Goal: Transaction & Acquisition: Purchase product/service

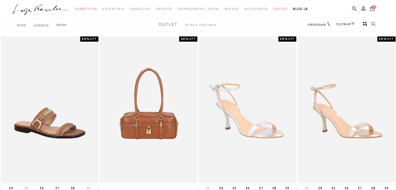
click at [350, 22] on link "FILTRAR" at bounding box center [345, 24] width 18 height 4
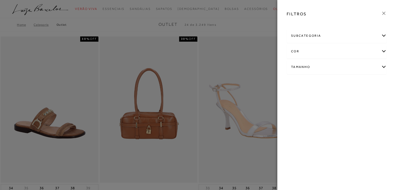
click at [380, 66] on div "Tamanho" at bounding box center [336, 67] width 99 height 14
click at [292, 106] on span "+ Ver mais..." at bounding box center [299, 106] width 17 height 6
click at [299, 106] on link "Ver mais..." at bounding box center [301, 106] width 14 height 4
click at [361, 109] on span "38" at bounding box center [363, 111] width 8 height 4
click at [361, 110] on input "38" at bounding box center [360, 112] width 5 height 5
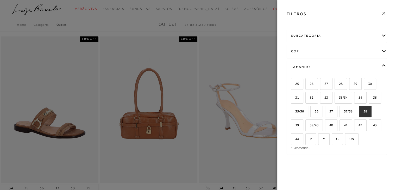
checkbox input "true"
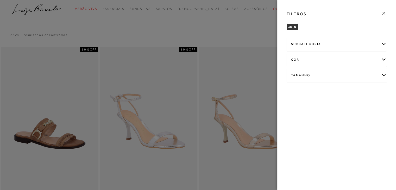
click at [265, 20] on div at bounding box center [198, 95] width 396 height 190
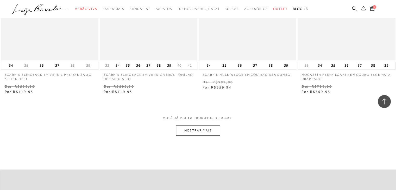
scroll to position [572, 0]
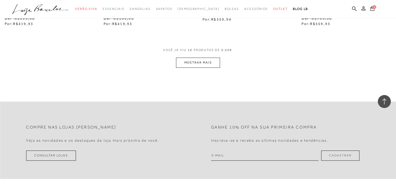
click at [201, 63] on button "MOSTRAR MAIS" at bounding box center [198, 63] width 44 height 10
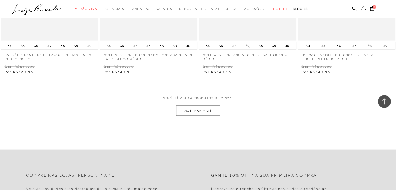
scroll to position [1067, 0]
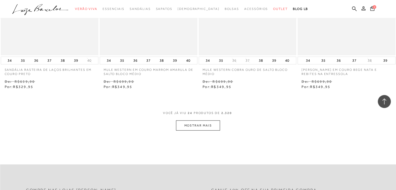
click at [177, 128] on button "MOSTRAR MAIS" at bounding box center [198, 125] width 44 height 10
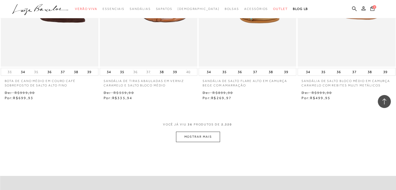
scroll to position [1613, 0]
click at [189, 139] on button "MOSTRAR MAIS" at bounding box center [198, 136] width 44 height 10
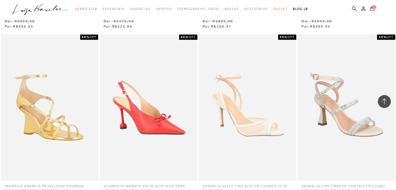
scroll to position [1691, 0]
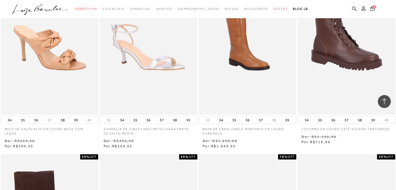
click at [160, 85] on img at bounding box center [148, 41] width 97 height 145
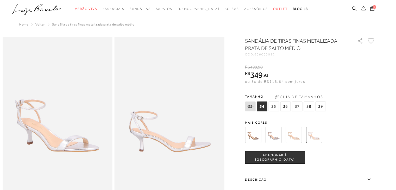
click at [298, 133] on img at bounding box center [293, 135] width 16 height 16
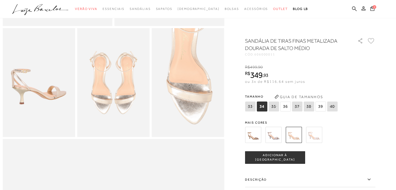
scroll to position [182, 0]
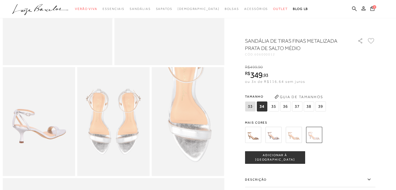
scroll to position [136, 0]
click at [252, 133] on img at bounding box center [253, 135] width 16 height 16
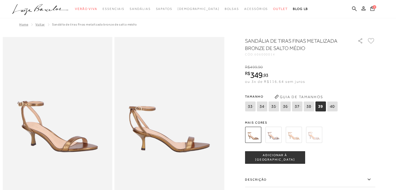
click at [273, 136] on img at bounding box center [273, 135] width 16 height 16
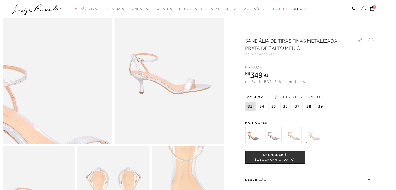
scroll to position [60, 0]
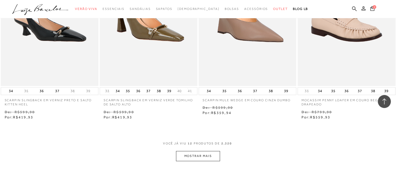
scroll to position [494, 0]
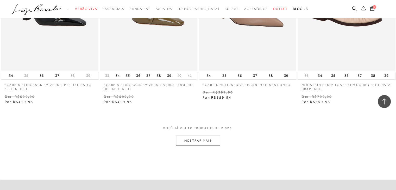
click at [201, 144] on button "MOSTRAR MAIS" at bounding box center [198, 141] width 44 height 10
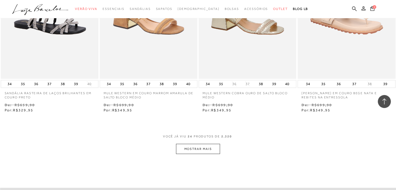
scroll to position [1041, 0]
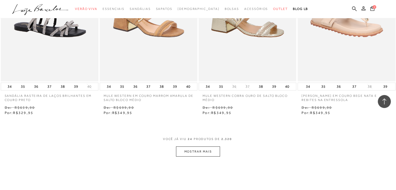
click at [192, 149] on button "MOSTRAR MAIS" at bounding box center [198, 152] width 44 height 10
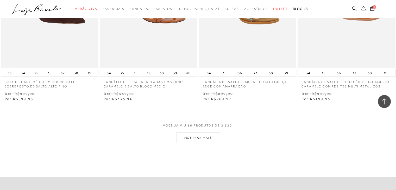
scroll to position [1613, 0]
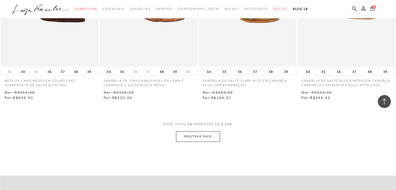
click at [199, 136] on button "MOSTRAR MAIS" at bounding box center [198, 136] width 44 height 10
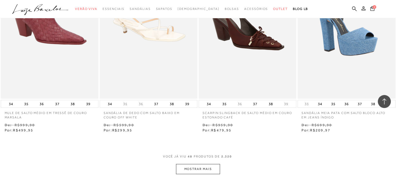
scroll to position [2134, 0]
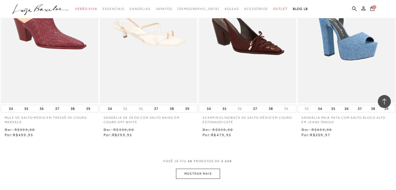
click at [212, 176] on button "MOSTRAR MAIS" at bounding box center [198, 174] width 44 height 10
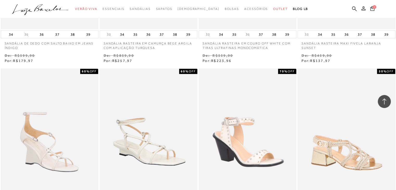
scroll to position [2394, 0]
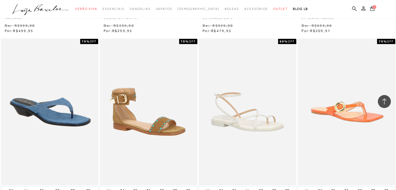
click at [272, 125] on img at bounding box center [247, 111] width 97 height 145
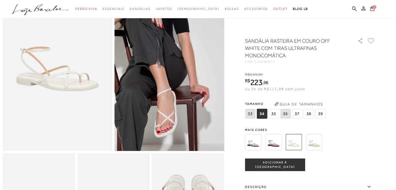
scroll to position [52, 0]
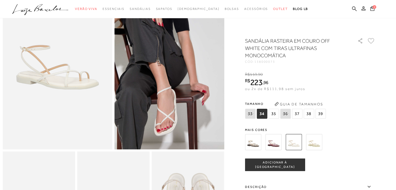
click at [312, 140] on img at bounding box center [314, 142] width 16 height 16
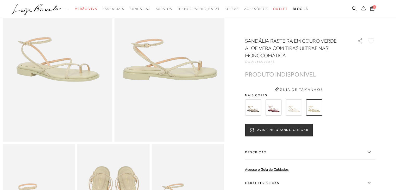
scroll to position [78, 0]
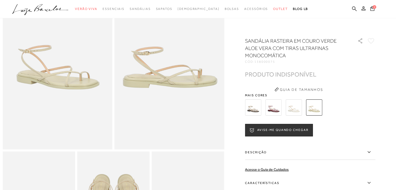
click at [292, 114] on img at bounding box center [293, 107] width 16 height 16
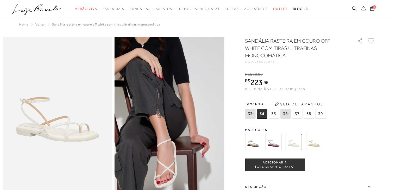
click at [281, 140] on img at bounding box center [273, 142] width 16 height 16
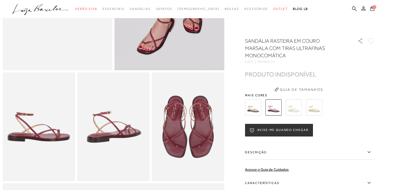
scroll to position [130, 0]
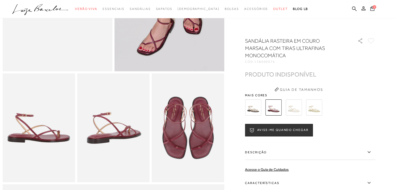
click at [252, 105] on img at bounding box center [253, 107] width 16 height 16
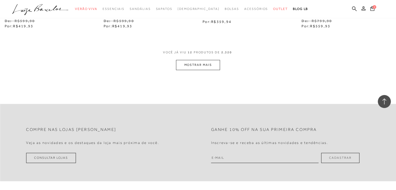
scroll to position [572, 0]
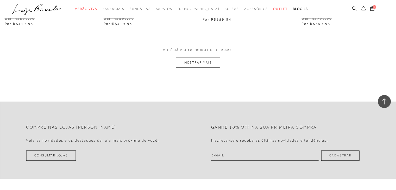
click at [185, 58] on button "MOSTRAR MAIS" at bounding box center [198, 63] width 44 height 10
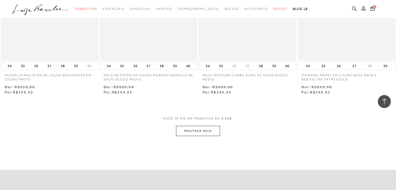
scroll to position [1067, 0]
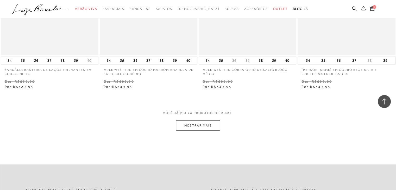
click at [193, 125] on button "MOSTRAR MAIS" at bounding box center [198, 125] width 44 height 10
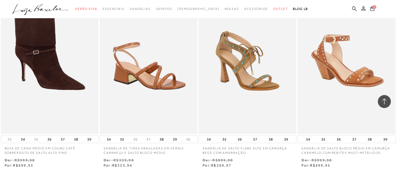
scroll to position [1613, 0]
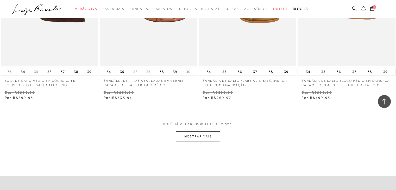
click at [188, 133] on button "MOSTRAR MAIS" at bounding box center [198, 136] width 44 height 10
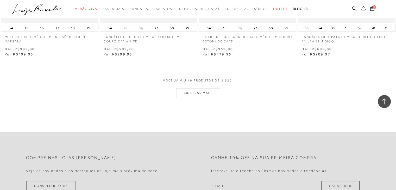
scroll to position [2238, 0]
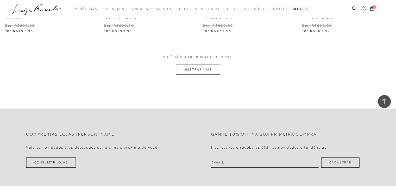
click at [202, 66] on button "MOSTRAR MAIS" at bounding box center [198, 70] width 44 height 10
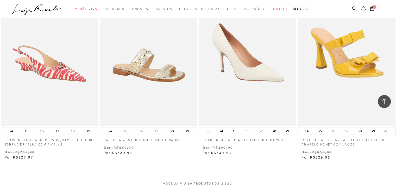
scroll to position [2706, 0]
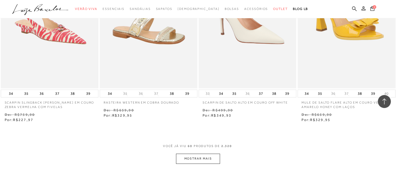
click at [198, 157] on button "MOSTRAR MAIS" at bounding box center [198, 159] width 44 height 10
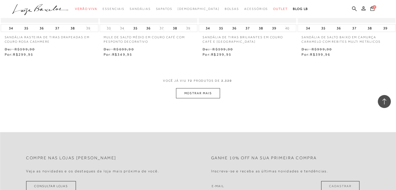
scroll to position [3331, 0]
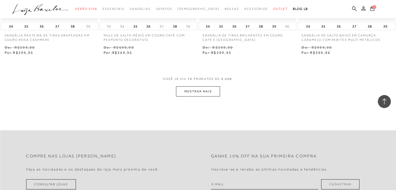
click at [211, 89] on button "MOSTRAR MAIS" at bounding box center [198, 91] width 44 height 10
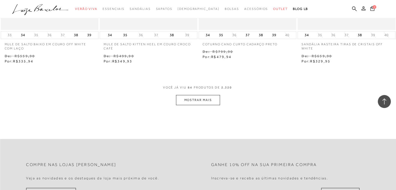
scroll to position [3877, 0]
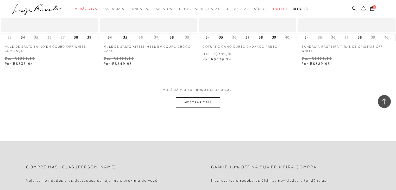
click at [198, 103] on button "MOSTRAR MAIS" at bounding box center [198, 102] width 44 height 10
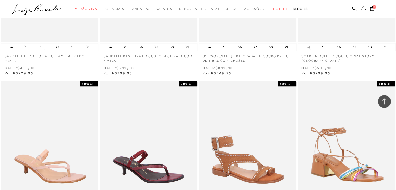
scroll to position [4268, 0]
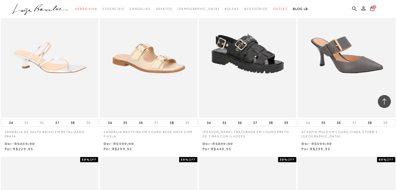
click at [166, 70] on img at bounding box center [148, 44] width 97 height 145
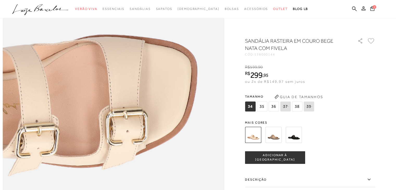
scroll to position [364, 0]
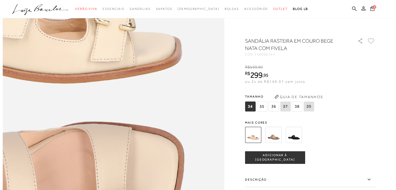
click at [213, 118] on img at bounding box center [15, 121] width 443 height 664
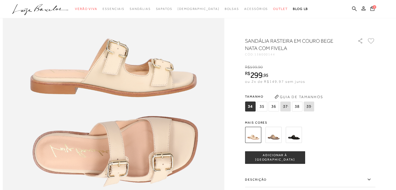
click at [299, 105] on span "38" at bounding box center [297, 106] width 10 height 10
click at [371, 6] on icon at bounding box center [372, 8] width 4 height 5
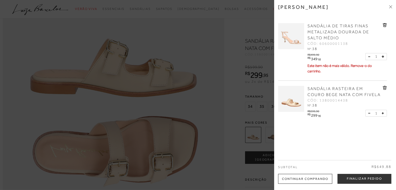
click at [385, 23] on icon at bounding box center [385, 25] width 4 height 4
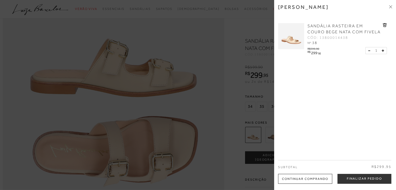
click at [191, 50] on div at bounding box center [198, 95] width 396 height 190
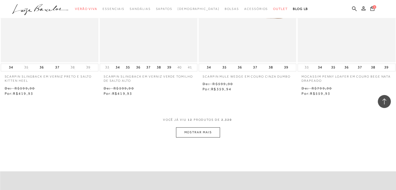
scroll to position [495, 0]
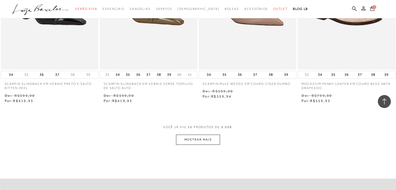
click at [192, 141] on button "MOSTRAR MAIS" at bounding box center [198, 140] width 44 height 10
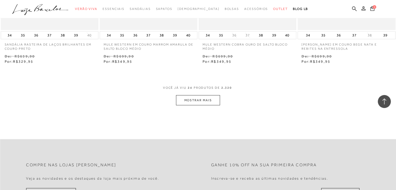
scroll to position [1094, 0]
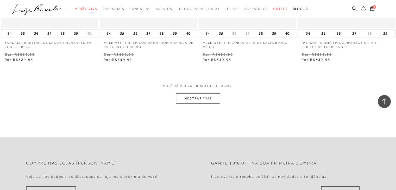
click at [204, 97] on button "MOSTRAR MAIS" at bounding box center [198, 98] width 44 height 10
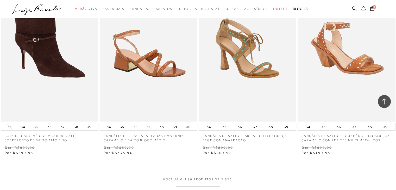
scroll to position [1695, 0]
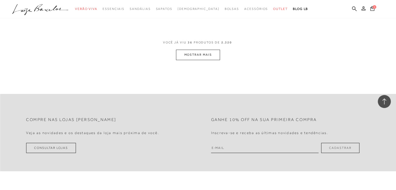
click at [198, 54] on button "MOSTRAR MAIS" at bounding box center [198, 55] width 44 height 10
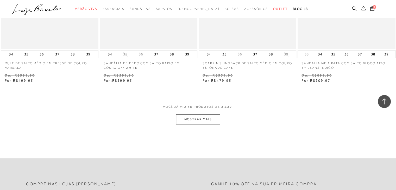
scroll to position [2209, 0]
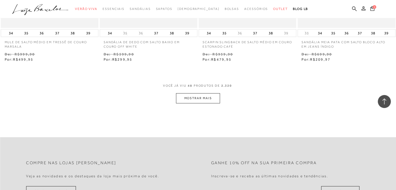
click at [212, 98] on button "MOSTRAR MAIS" at bounding box center [198, 98] width 44 height 10
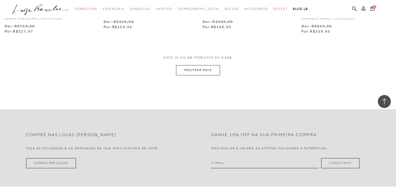
scroll to position [2834, 0]
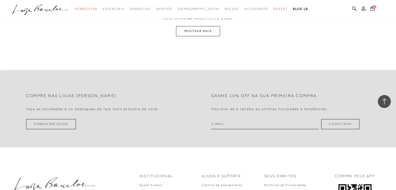
click at [189, 30] on button "MOSTRAR MAIS" at bounding box center [198, 31] width 44 height 10
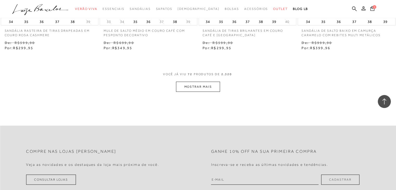
scroll to position [3339, 0]
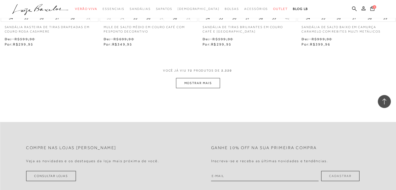
click at [211, 84] on button "MOSTRAR MAIS" at bounding box center [198, 83] width 44 height 10
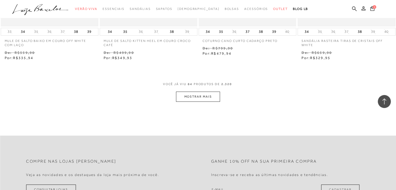
scroll to position [3886, 0]
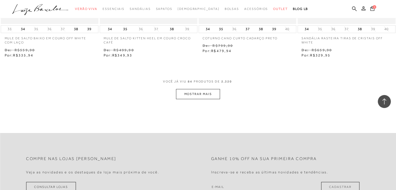
click at [211, 94] on button "MOSTRAR MAIS" at bounding box center [198, 94] width 44 height 10
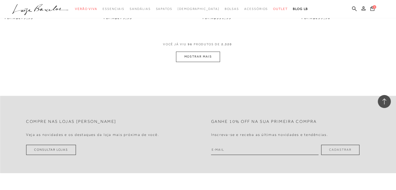
scroll to position [4484, 0]
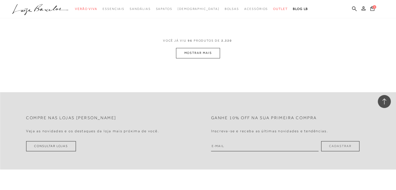
click at [212, 50] on button "MOSTRAR MAIS" at bounding box center [198, 53] width 44 height 10
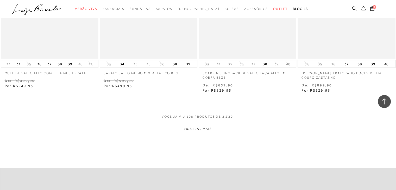
scroll to position [5005, 0]
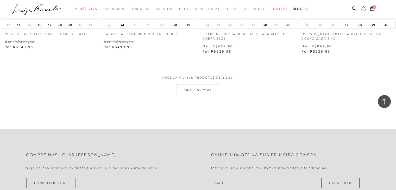
click at [210, 92] on button "MOSTRAR MAIS" at bounding box center [198, 90] width 44 height 10
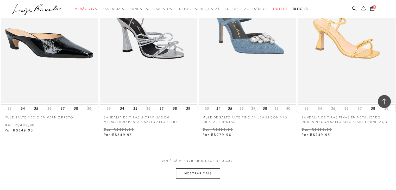
scroll to position [5473, 0]
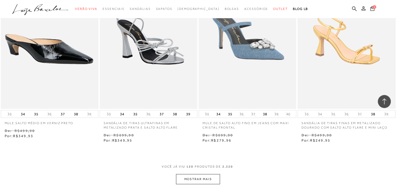
click at [333, 80] on img at bounding box center [346, 35] width 97 height 145
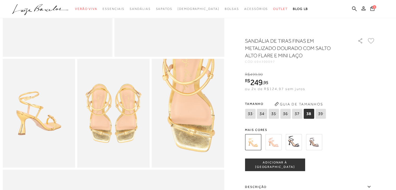
scroll to position [156, 0]
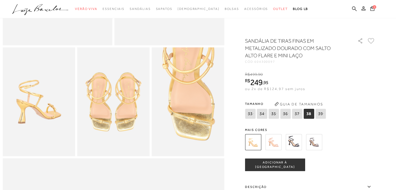
click at [277, 145] on img at bounding box center [273, 142] width 16 height 16
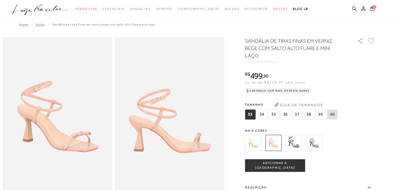
click at [317, 142] on img at bounding box center [314, 143] width 16 height 16
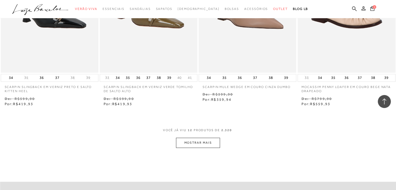
scroll to position [494, 0]
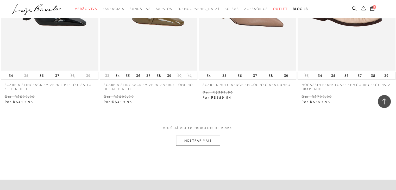
click at [205, 141] on button "MOSTRAR MAIS" at bounding box center [198, 141] width 44 height 10
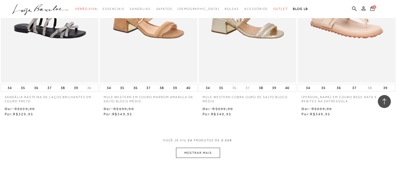
scroll to position [1041, 0]
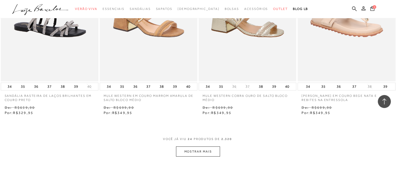
click at [185, 151] on button "MOSTRAR MAIS" at bounding box center [198, 152] width 44 height 10
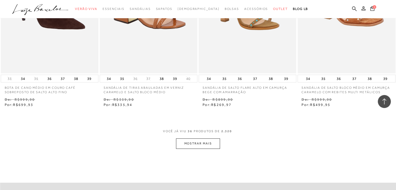
scroll to position [1613, 0]
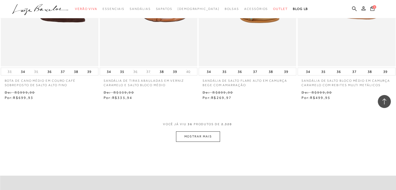
click at [200, 135] on button "MOSTRAR MAIS" at bounding box center [198, 136] width 44 height 10
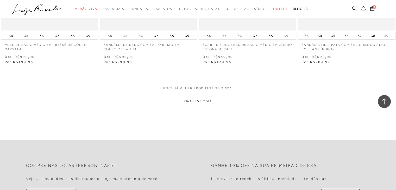
scroll to position [2186, 0]
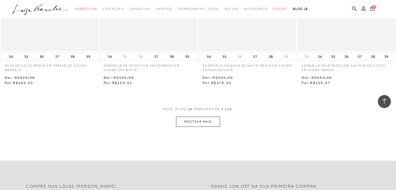
click at [185, 119] on button "MOSTRAR MAIS" at bounding box center [198, 122] width 44 height 10
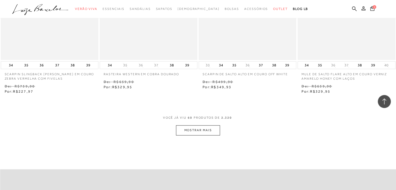
scroll to position [2784, 0]
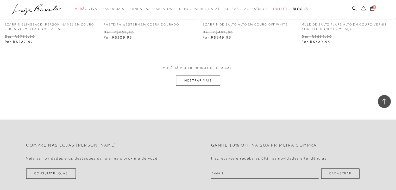
click at [195, 70] on span "PRODUTOS DE" at bounding box center [207, 68] width 26 height 4
click at [197, 77] on button "MOSTRAR MAIS" at bounding box center [198, 80] width 44 height 10
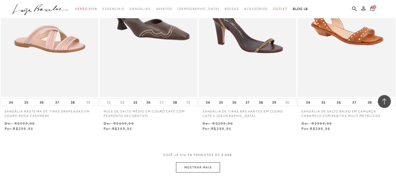
scroll to position [3331, 0]
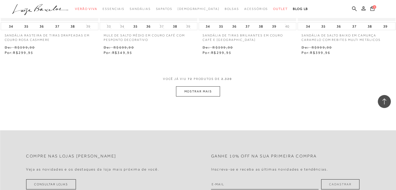
click at [199, 93] on button "MOSTRAR MAIS" at bounding box center [198, 91] width 44 height 10
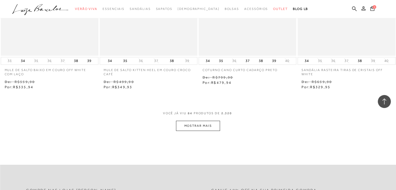
scroll to position [3903, 0]
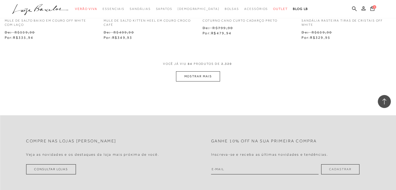
click at [211, 75] on button "MOSTRAR MAIS" at bounding box center [198, 76] width 44 height 10
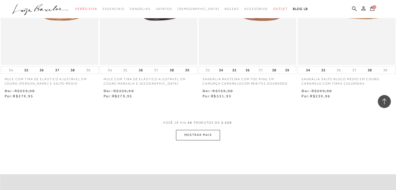
scroll to position [4424, 0]
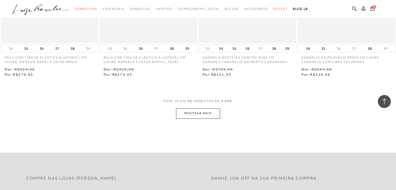
click at [189, 112] on button "MOSTRAR MAIS" at bounding box center [198, 113] width 44 height 10
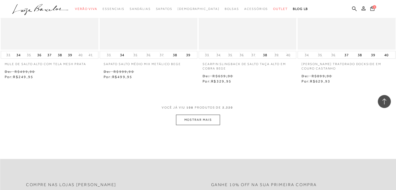
scroll to position [4996, 0]
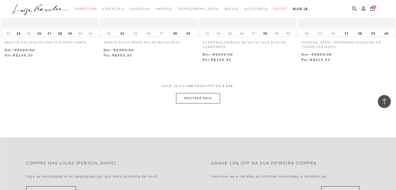
click at [203, 99] on button "MOSTRAR MAIS" at bounding box center [198, 98] width 44 height 10
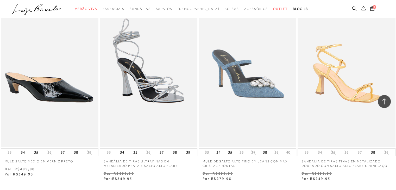
scroll to position [5484, 0]
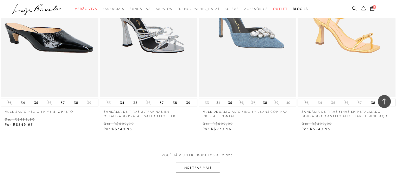
click at [206, 167] on button "MOSTRAR MAIS" at bounding box center [198, 168] width 44 height 10
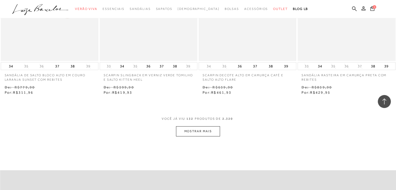
scroll to position [6083, 0]
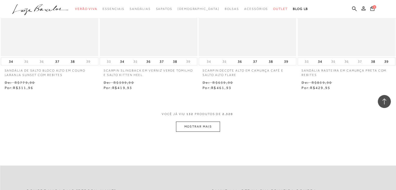
click at [190, 124] on button "MOSTRAR MAIS" at bounding box center [198, 127] width 44 height 10
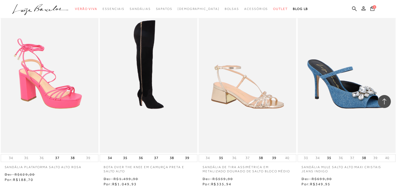
scroll to position [6551, 0]
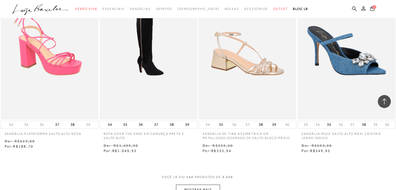
click at [236, 68] on img at bounding box center [247, 46] width 97 height 145
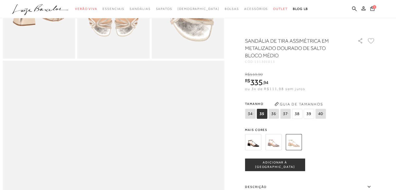
scroll to position [156, 0]
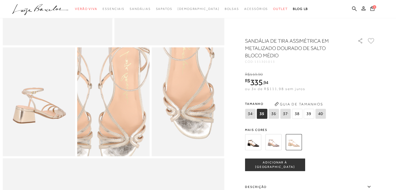
click at [132, 108] on img at bounding box center [95, 99] width 145 height 217
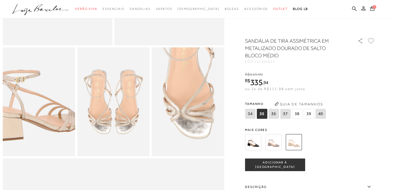
click at [46, 109] on img at bounding box center [30, 98] width 145 height 217
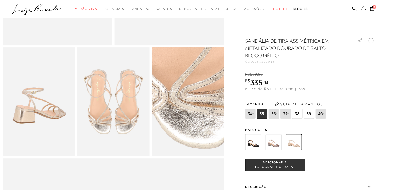
click at [194, 133] on img at bounding box center [183, 74] width 145 height 217
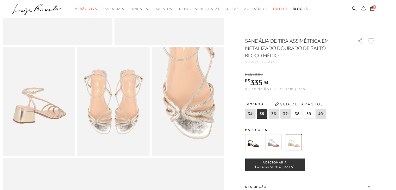
click at [298, 113] on span "38" at bounding box center [297, 114] width 10 height 10
click at [285, 162] on button "ADICIONAR À [GEOGRAPHIC_DATA]" at bounding box center [275, 164] width 60 height 12
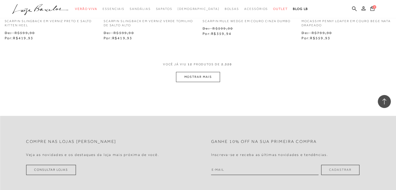
scroll to position [547, 0]
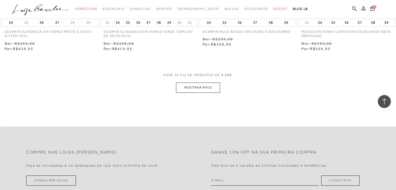
click at [196, 82] on div "VOCê JÁ VIU 12 PRODUTOS DE 2.320" at bounding box center [198, 78] width 70 height 10
click at [196, 85] on button "MOSTRAR MAIS" at bounding box center [198, 87] width 44 height 10
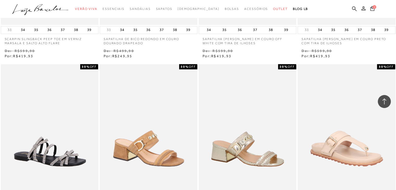
scroll to position [1120, 0]
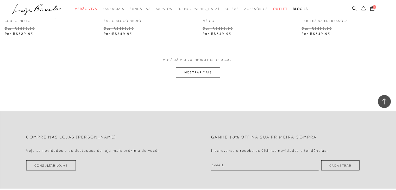
drag, startPoint x: 199, startPoint y: 66, endPoint x: 199, endPoint y: 71, distance: 5.2
click at [199, 66] on div "VOCê JÁ VIU 24 PRODUTOS DE 2.320" at bounding box center [198, 63] width 70 height 10
click at [199, 71] on button "MOSTRAR MAIS" at bounding box center [198, 72] width 44 height 10
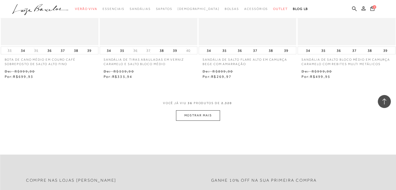
scroll to position [1628, 0]
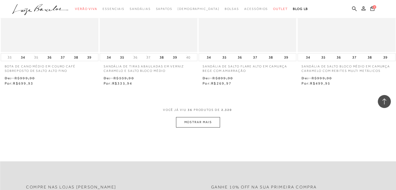
click at [215, 123] on button "MOSTRAR MAIS" at bounding box center [198, 122] width 44 height 10
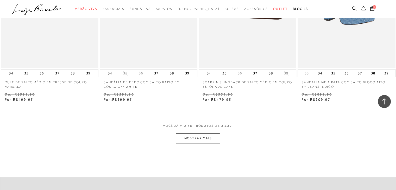
scroll to position [2168, 0]
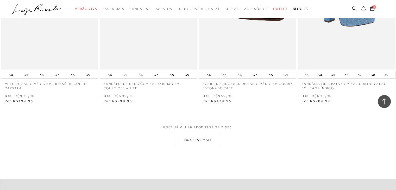
click at [208, 137] on button "MOSTRAR MAIS" at bounding box center [198, 140] width 44 height 10
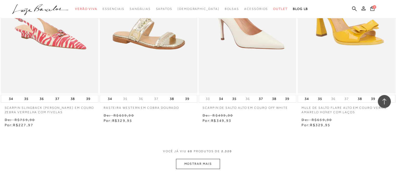
scroll to position [2699, 0]
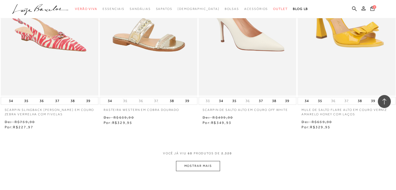
click at [205, 165] on button "MOSTRAR MAIS" at bounding box center [198, 166] width 44 height 10
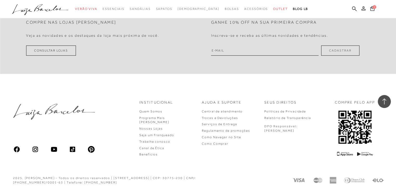
scroll to position [3282, 0]
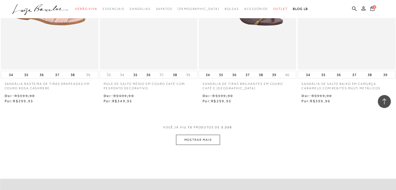
click at [196, 142] on button "MOSTRAR MAIS" at bounding box center [198, 140] width 44 height 10
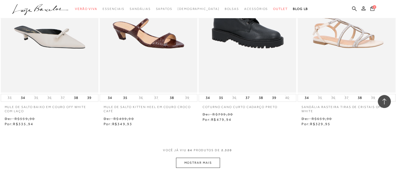
scroll to position [3803, 0]
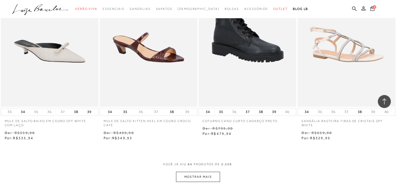
click at [187, 177] on button "MOSTRAR MAIS" at bounding box center [198, 177] width 44 height 10
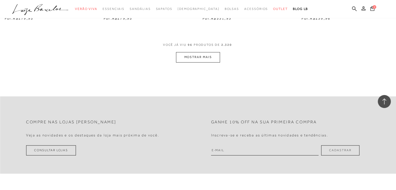
scroll to position [4449, 0]
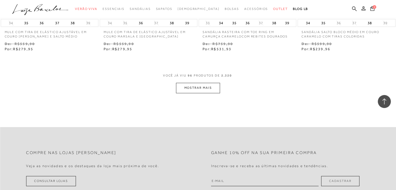
click at [199, 87] on button "MOSTRAR MAIS" at bounding box center [198, 88] width 44 height 10
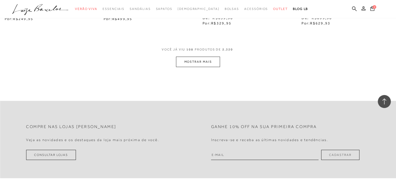
scroll to position [5029, 0]
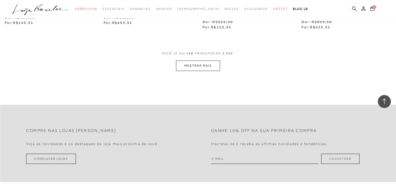
click at [198, 66] on button "MOSTRAR MAIS" at bounding box center [198, 66] width 44 height 10
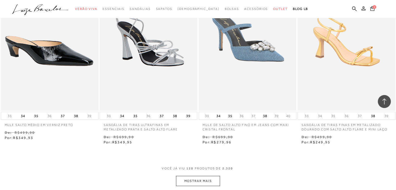
scroll to position [5523, 0]
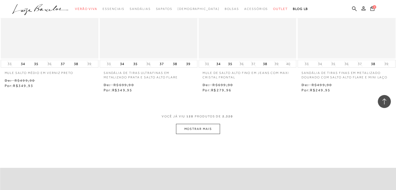
click at [193, 128] on button "MOSTRAR MAIS" at bounding box center [198, 129] width 44 height 10
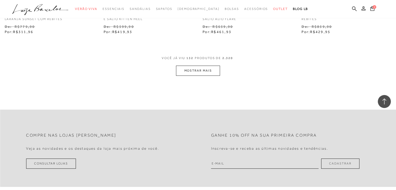
scroll to position [6148, 0]
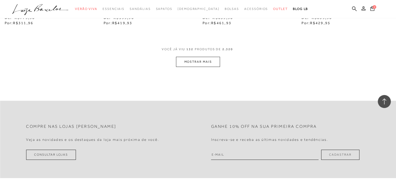
click at [208, 58] on button "MOSTRAR MAIS" at bounding box center [198, 62] width 44 height 10
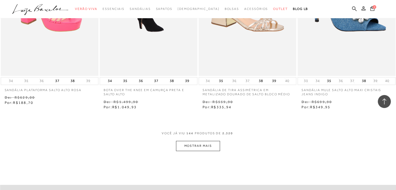
scroll to position [6668, 0]
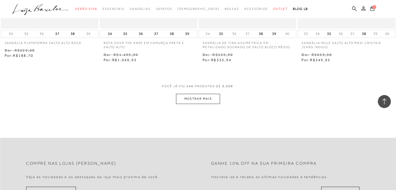
click at [198, 99] on button "MOSTRAR MAIS" at bounding box center [198, 99] width 44 height 10
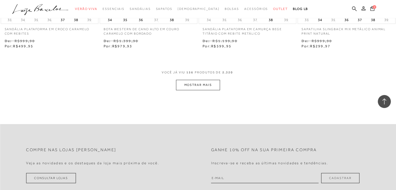
scroll to position [7241, 0]
click at [204, 79] on button "MOSTRAR MAIS" at bounding box center [198, 84] width 44 height 10
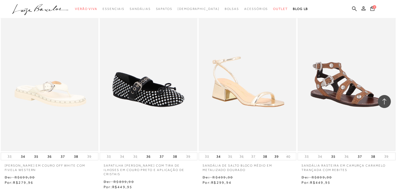
scroll to position [7475, 0]
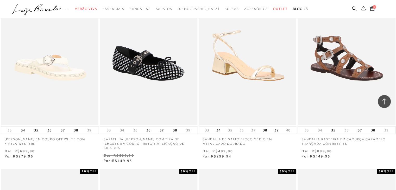
click at [242, 88] on img at bounding box center [247, 51] width 97 height 145
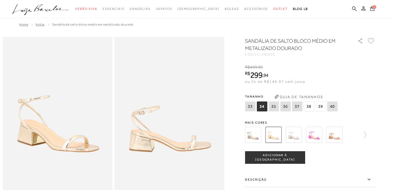
click at [309, 104] on span "38" at bounding box center [308, 106] width 10 height 10
click at [283, 156] on span "ADICIONAR À [GEOGRAPHIC_DATA]" at bounding box center [274, 157] width 59 height 9
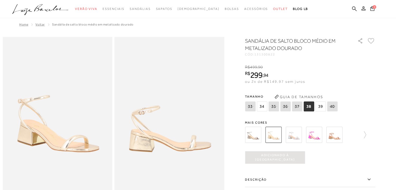
click at [250, 136] on img at bounding box center [253, 135] width 16 height 16
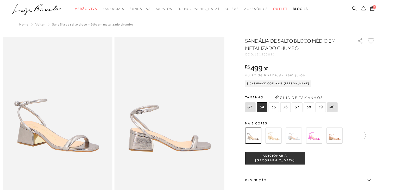
click at [281, 156] on span "ADICIONAR À [GEOGRAPHIC_DATA]" at bounding box center [274, 158] width 59 height 9
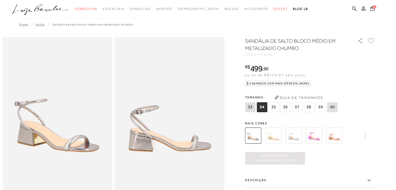
click at [295, 134] on img at bounding box center [293, 136] width 16 height 16
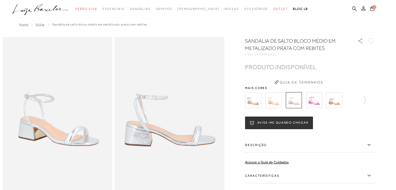
click at [279, 101] on img at bounding box center [273, 100] width 16 height 16
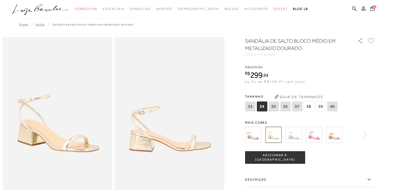
click at [336, 137] on img at bounding box center [334, 135] width 16 height 16
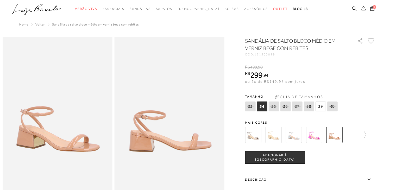
click at [316, 133] on img at bounding box center [314, 135] width 16 height 16
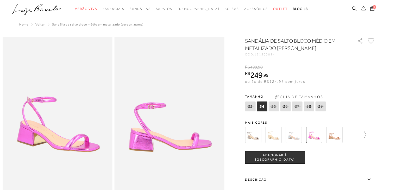
click at [365, 136] on icon at bounding box center [362, 134] width 7 height 7
click at [283, 134] on img at bounding box center [282, 135] width 16 height 16
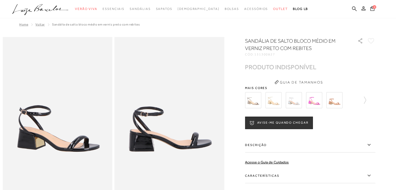
click at [336, 99] on img at bounding box center [334, 100] width 16 height 16
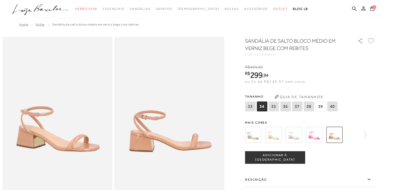
click at [272, 135] on img at bounding box center [273, 135] width 16 height 16
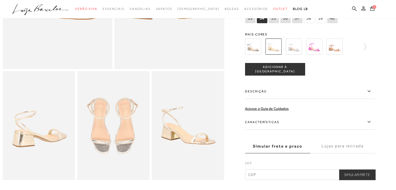
scroll to position [156, 0]
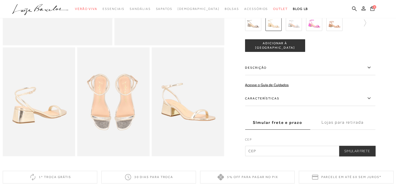
click at [112, 127] on img at bounding box center [113, 101] width 72 height 109
click at [94, 98] on img at bounding box center [113, 101] width 72 height 109
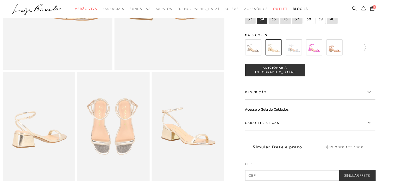
scroll to position [130, 0]
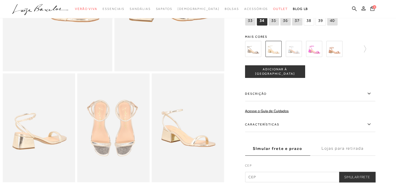
click at [121, 147] on img at bounding box center [113, 127] width 72 height 109
click at [373, 7] on span "4" at bounding box center [374, 7] width 4 height 4
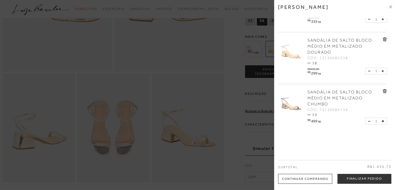
scroll to position [96, 0]
click at [385, 90] on icon at bounding box center [385, 91] width 1 height 2
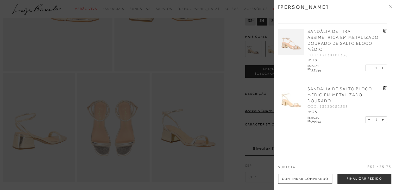
scroll to position [47, 0]
click at [231, 55] on div at bounding box center [198, 95] width 396 height 190
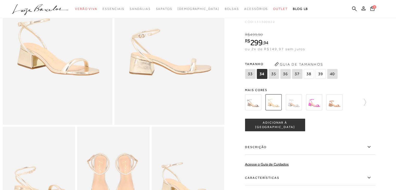
scroll to position [78, 0]
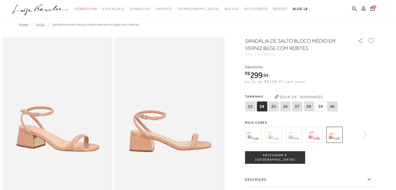
click at [272, 137] on img at bounding box center [273, 135] width 16 height 16
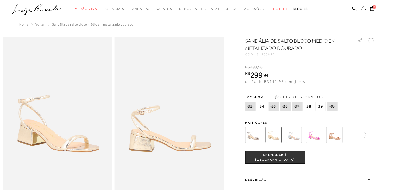
scroll to position [26, 0]
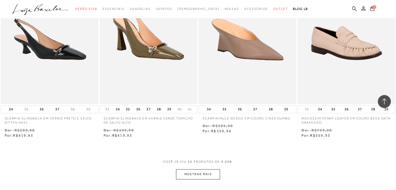
scroll to position [462, 0]
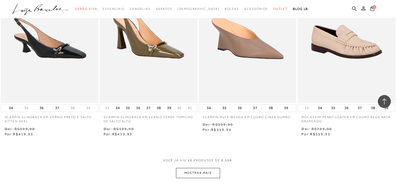
click at [196, 170] on button "MOSTRAR MAIS" at bounding box center [198, 173] width 44 height 10
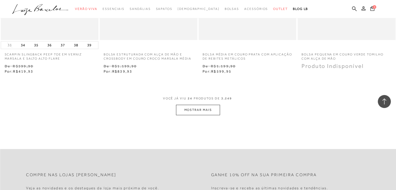
scroll to position [1068, 0]
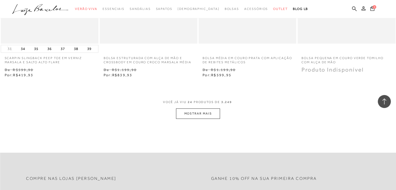
click at [202, 114] on button "MOSTRAR MAIS" at bounding box center [198, 114] width 44 height 10
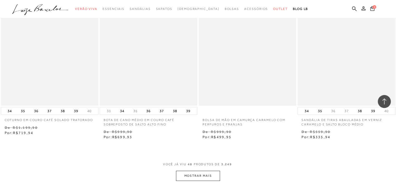
scroll to position [2161, 0]
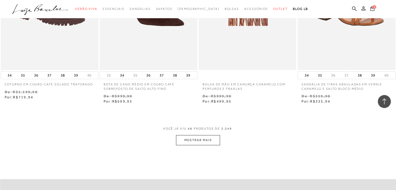
click at [205, 141] on button "MOSTRAR MAIS" at bounding box center [198, 140] width 44 height 10
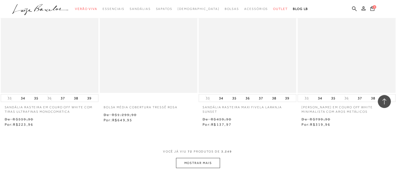
scroll to position [3254, 0]
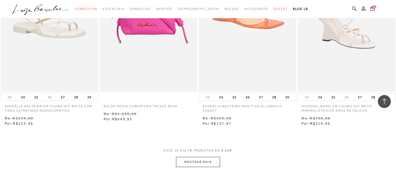
click at [195, 165] on button "MOSTRAR MAIS" at bounding box center [198, 162] width 44 height 10
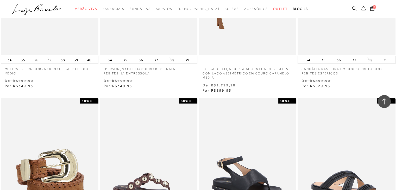
scroll to position [1459, 0]
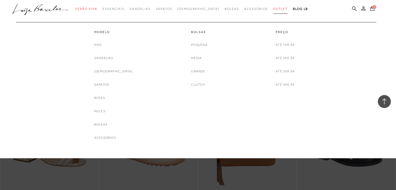
click at [273, 7] on link "Outlet" at bounding box center [280, 9] width 15 height 10
click at [285, 59] on link "Até 299,99" at bounding box center [285, 57] width 19 height 5
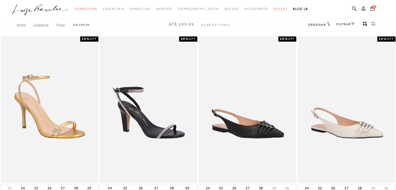
click at [352, 23] on icon at bounding box center [353, 24] width 4 height 3
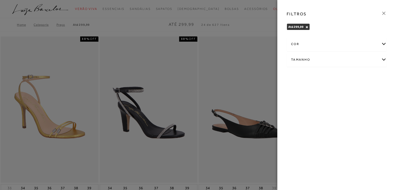
click at [385, 59] on div "Tamanho" at bounding box center [336, 60] width 99 height 14
click at [314, 104] on label "38" at bounding box center [311, 104] width 12 height 11
click at [310, 104] on input "38" at bounding box center [306, 104] width 5 height 5
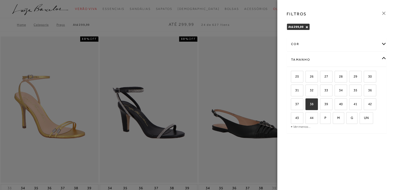
checkbox input "true"
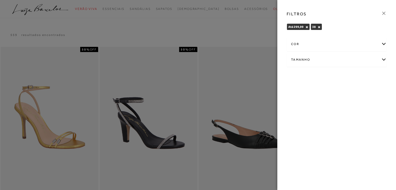
click at [258, 33] on div at bounding box center [198, 95] width 396 height 190
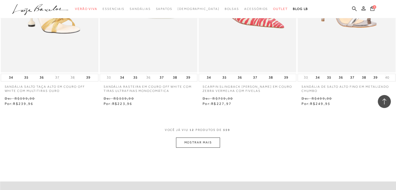
scroll to position [494, 0]
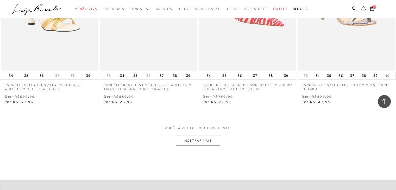
click at [203, 139] on button "MOSTRAR MAIS" at bounding box center [198, 141] width 44 height 10
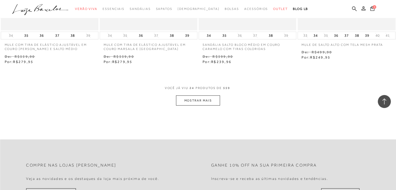
scroll to position [1093, 0]
click at [195, 98] on button "MOSTRAR MAIS" at bounding box center [198, 99] width 44 height 10
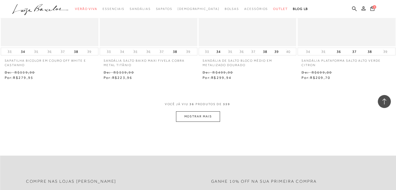
scroll to position [1639, 0]
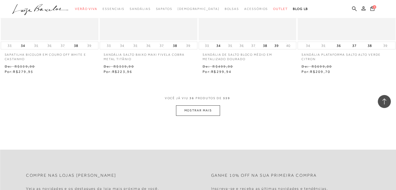
click at [184, 109] on button "MOSTRAR MAIS" at bounding box center [198, 110] width 44 height 10
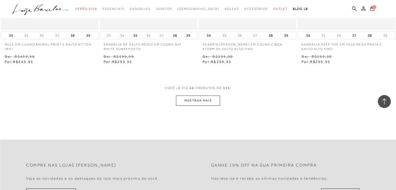
scroll to position [2212, 0]
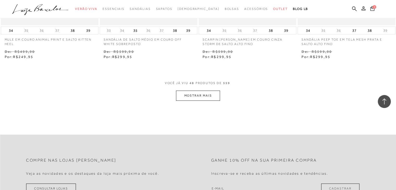
click at [198, 86] on div "VOCê JÁ VIU 48 PRODUTOS DE 559" at bounding box center [198, 86] width 67 height 10
click at [194, 95] on button "MOSTRAR MAIS" at bounding box center [198, 96] width 44 height 10
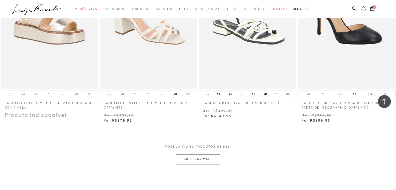
scroll to position [2706, 0]
click at [207, 161] on button "MOSTRAR MAIS" at bounding box center [198, 159] width 44 height 10
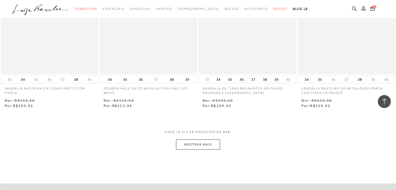
scroll to position [3279, 0]
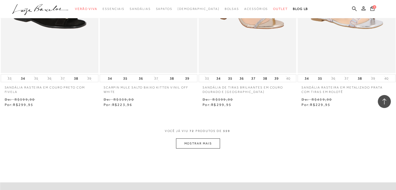
click at [206, 140] on button "MOSTRAR MAIS" at bounding box center [198, 143] width 44 height 10
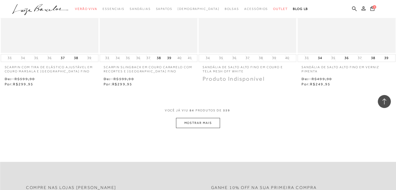
scroll to position [3877, 0]
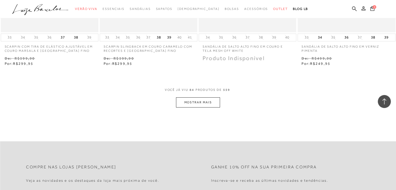
click at [210, 104] on button "MOSTRAR MAIS" at bounding box center [198, 102] width 44 height 10
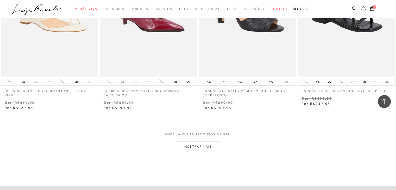
scroll to position [4398, 0]
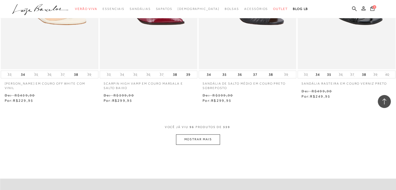
click at [206, 139] on button "MOSTRAR MAIS" at bounding box center [198, 139] width 44 height 10
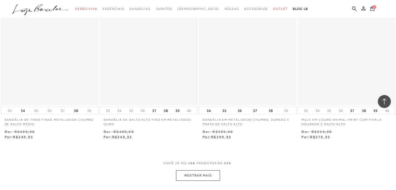
scroll to position [4918, 0]
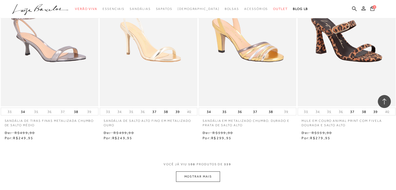
click at [189, 177] on button "MOSTRAR MAIS" at bounding box center [198, 176] width 44 height 10
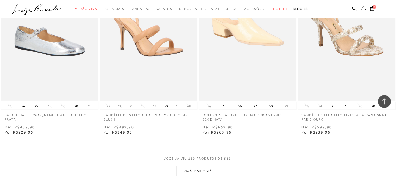
scroll to position [5491, 0]
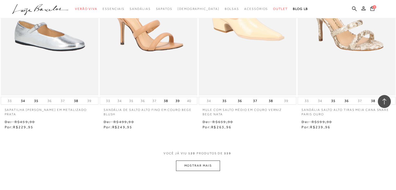
click at [192, 161] on button "MOSTRAR MAIS" at bounding box center [198, 166] width 44 height 10
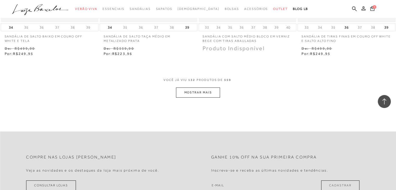
scroll to position [6167, 0]
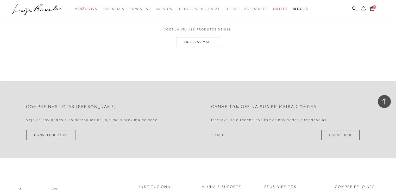
click at [199, 38] on button "MOSTRAR MAIS" at bounding box center [198, 42] width 44 height 10
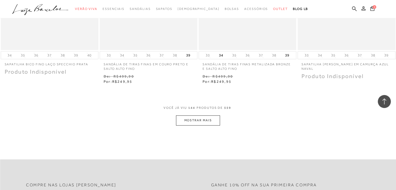
scroll to position [6662, 0]
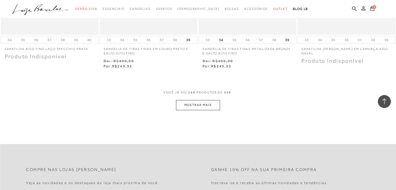
click at [203, 102] on button "MOSTRAR MAIS" at bounding box center [198, 105] width 44 height 10
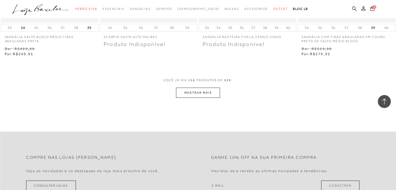
scroll to position [7208, 0]
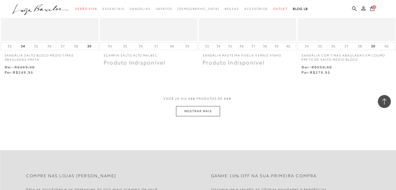
click at [192, 106] on button "MOSTRAR MAIS" at bounding box center [198, 111] width 44 height 10
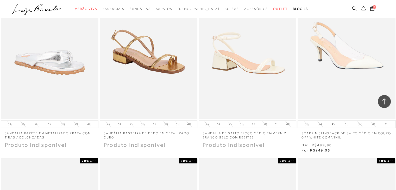
scroll to position [7494, 0]
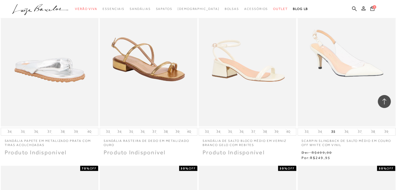
click at [156, 47] on img at bounding box center [148, 53] width 97 height 145
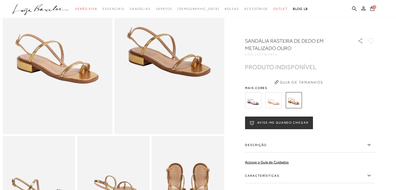
scroll to position [78, 0]
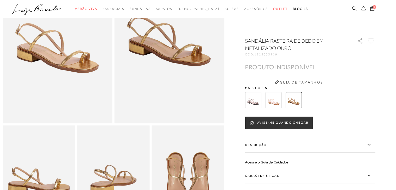
click at [284, 99] on div at bounding box center [303, 100] width 121 height 19
click at [277, 98] on img at bounding box center [273, 100] width 16 height 16
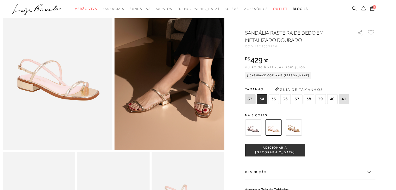
scroll to position [52, 0]
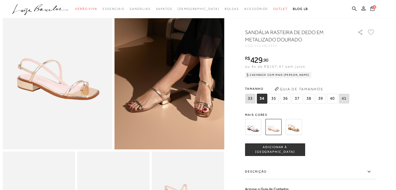
click at [254, 131] on img at bounding box center [253, 127] width 16 height 16
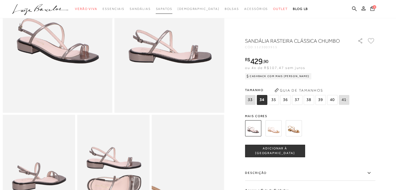
scroll to position [78, 0]
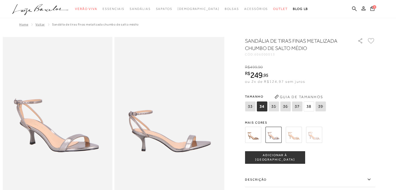
click at [296, 129] on img at bounding box center [293, 135] width 16 height 16
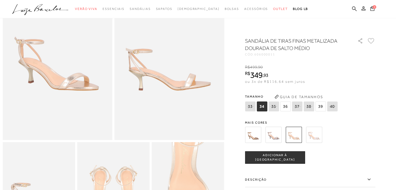
scroll to position [78, 0]
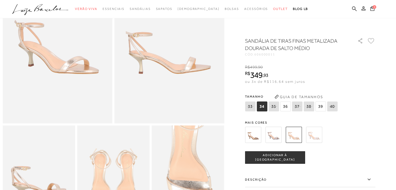
click at [271, 132] on img at bounding box center [273, 135] width 16 height 16
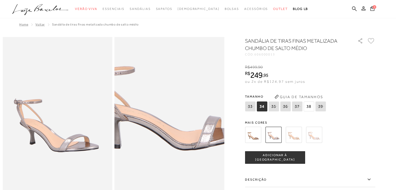
click at [171, 156] on img at bounding box center [168, 84] width 219 height 329
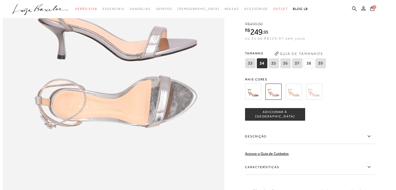
scroll to position [416, 0]
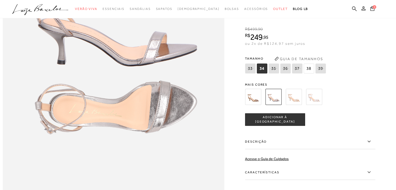
click at [308, 73] on span "38" at bounding box center [308, 68] width 10 height 10
click at [282, 126] on button "ADICIONAR À [GEOGRAPHIC_DATA]" at bounding box center [275, 119] width 60 height 12
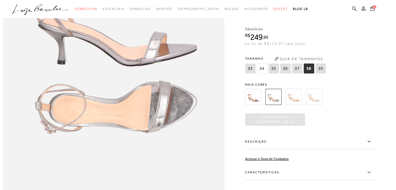
click at [371, 7] on icon at bounding box center [372, 8] width 4 height 5
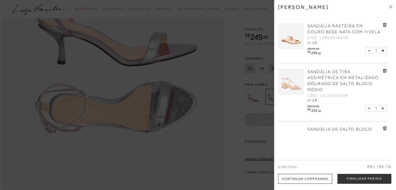
click at [385, 23] on icon at bounding box center [385, 25] width 4 height 4
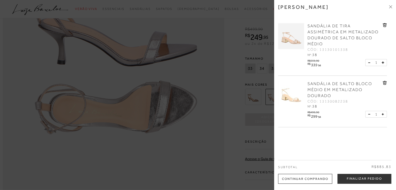
click at [384, 22] on div "SANDÁLIA DE TIRA ASSIMÉTRICA EM METALIZADO DOURADO DE SALTO BLOCO MÉDIO CÓD: 13…" at bounding box center [332, 47] width 109 height 58
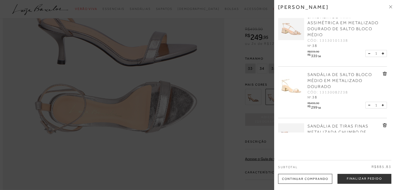
scroll to position [0, 0]
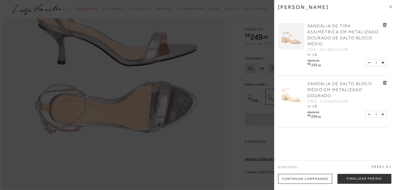
click at [383, 23] on icon at bounding box center [385, 25] width 4 height 4
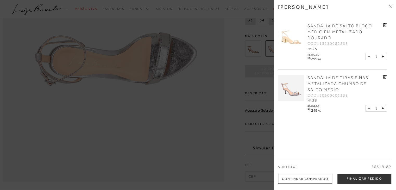
scroll to position [468, 0]
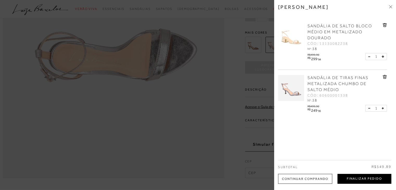
click at [363, 180] on button "Finalizar Pedido" at bounding box center [364, 179] width 54 height 10
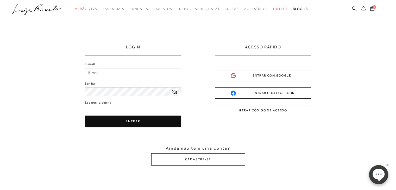
click at [94, 74] on input "E-mail" at bounding box center [133, 72] width 96 height 9
drag, startPoint x: 142, startPoint y: 72, endPoint x: 75, endPoint y: 68, distance: 67.5
click at [75, 68] on div "LOGIN E-mail fazendagubert@hotmail.com Senha" at bounding box center [198, 104] width 396 height 173
type input "denise.gubert@hotmail.com"
click at [96, 101] on div "E-mail denise.gubert@hotmail.com Senha Esqueci a senha ENTRAR" at bounding box center [133, 94] width 96 height 65
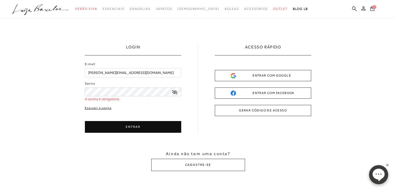
click at [93, 109] on link "Esqueci a senha" at bounding box center [98, 108] width 27 height 5
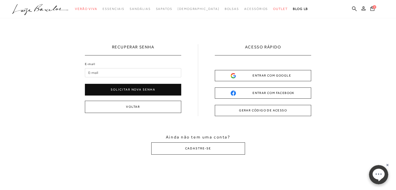
click at [107, 69] on input "E-mail" at bounding box center [133, 72] width 96 height 9
type input "denise.gubert@hotmail.com"
click at [125, 88] on button "Solicitar nova senha" at bounding box center [133, 90] width 96 height 12
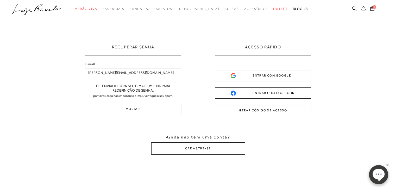
click at [131, 108] on button "Voltar" at bounding box center [133, 109] width 96 height 12
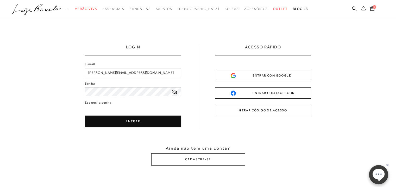
click at [138, 120] on button "ENTRAR" at bounding box center [133, 122] width 96 height 12
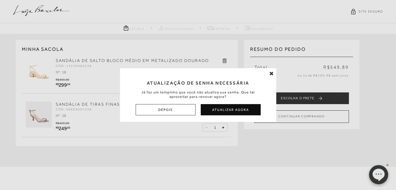
click at [271, 73] on icon at bounding box center [271, 73] width 4 height 5
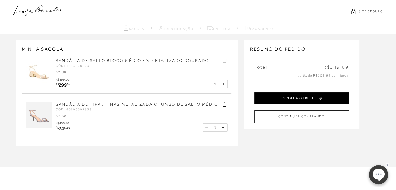
click at [311, 96] on button "ESCOLHA O FRETE" at bounding box center [301, 98] width 94 height 12
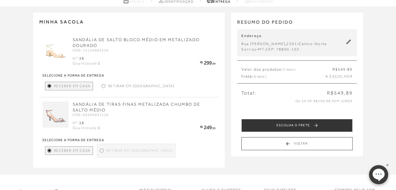
scroll to position [26, 0]
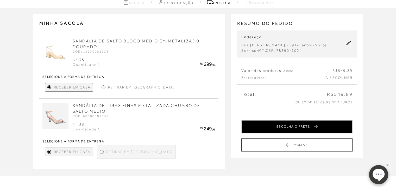
click at [323, 125] on button "ESCOLHA O FRETE" at bounding box center [296, 126] width 111 height 13
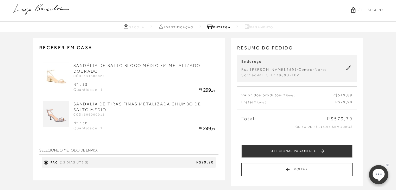
scroll to position [0, 0]
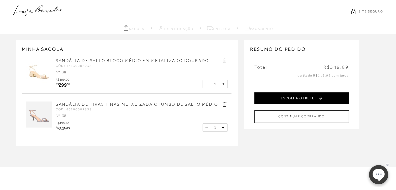
click at [303, 98] on button "ESCOLHA O FRETE" at bounding box center [301, 98] width 94 height 12
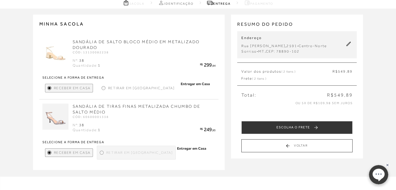
scroll to position [26, 0]
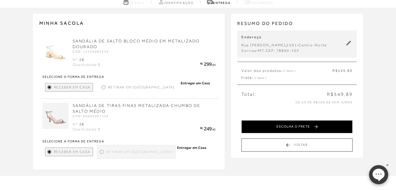
click at [317, 125] on button "ESCOLHA O FRETE" at bounding box center [296, 126] width 111 height 13
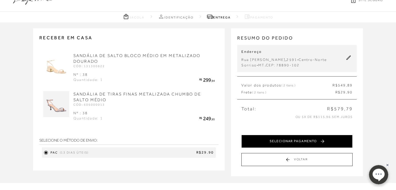
scroll to position [0, 0]
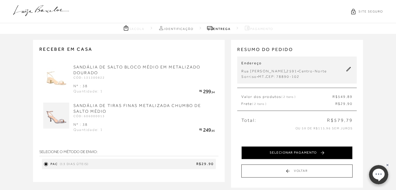
click at [317, 150] on button "SELECIONAR PAGAMENTO" at bounding box center [296, 152] width 111 height 13
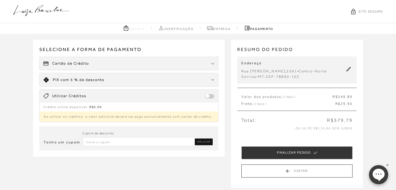
click at [118, 140] on input "Inserir Código da Promoção" at bounding box center [148, 141] width 132 height 9
paste input "PRIMEIRALB"
type input "PRIMEIRALB"
click at [209, 140] on span "APLICAR" at bounding box center [203, 142] width 13 height 4
click at [129, 61] on div "Cartão de Crédito" at bounding box center [129, 63] width 179 height 13
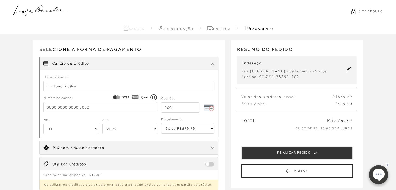
click at [67, 91] on form "Nome no cartão Número no cartão Cód. Seg. Mês 01 02 03 04 05 06 07 08 09 10 11 …" at bounding box center [128, 104] width 171 height 60
click at [69, 85] on input "text" at bounding box center [128, 86] width 171 height 10
type input "d"
type input "DENISE GUBERT"
click at [54, 104] on input "tel" at bounding box center [100, 107] width 114 height 10
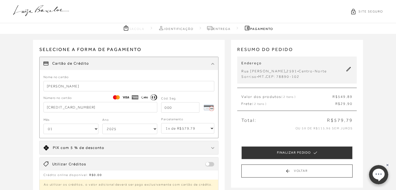
type input "5276 8001 3247 7117"
click at [175, 107] on input "tel" at bounding box center [180, 107] width 38 height 10
type input "941"
click at [70, 128] on select "01 02 03 04 05 06 07 08 09 10 11 12" at bounding box center [70, 129] width 55 height 10
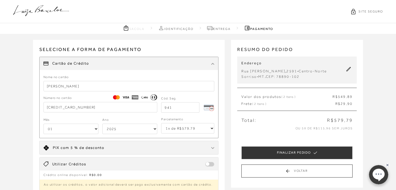
click at [95, 127] on select "01 02 03 04 05 06 07 08 09 10 11 12" at bounding box center [70, 129] width 55 height 10
select select "11"
click at [43, 124] on select "01 02 03 04 05 06 07 08 09 10 11 12" at bounding box center [70, 129] width 55 height 10
click at [152, 129] on select "2025 2026 2027 2028 2029 2030 2031 2032 2033 2034 2035 2036 2037 2038 2039 2040…" at bounding box center [129, 129] width 55 height 10
select select "2028"
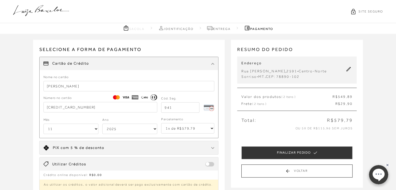
click at [102, 124] on select "2025 2026 2027 2028 2029 2030 2031 2032 2033 2034 2035 2036 2037 2038 2039 2040…" at bounding box center [129, 129] width 55 height 10
click at [212, 127] on select "1x de R$579.79 2x de R$289.90 sem juros 3x de R$193.27 sem juros 4x de R$144.95…" at bounding box center [187, 128] width 53 height 10
select select "6"
click at [161, 123] on select "1x de R$579.79 2x de R$289.90 sem juros 3x de R$193.27 sem juros 4x de R$144.95…" at bounding box center [187, 128] width 53 height 10
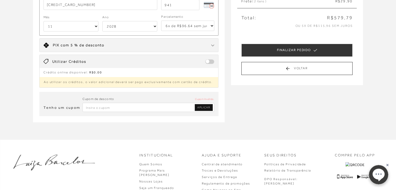
scroll to position [104, 0]
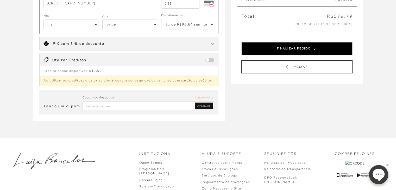
click at [303, 46] on button "FINALIZAR PEDIDO" at bounding box center [296, 48] width 111 height 13
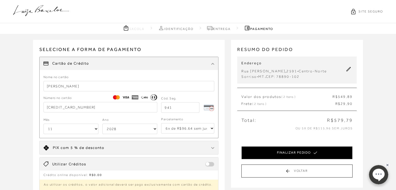
select select "11"
select select "2028"
select select "6"
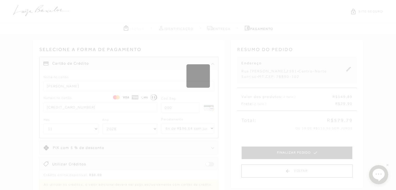
select select "1"
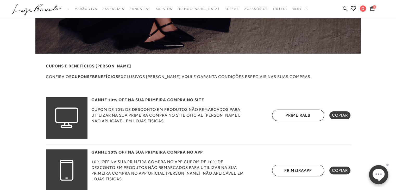
scroll to position [78, 0]
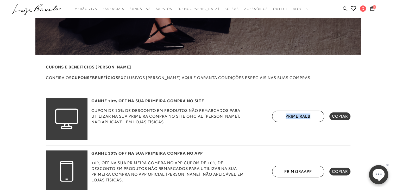
drag, startPoint x: 314, startPoint y: 117, endPoint x: 276, endPoint y: 117, distance: 38.5
click at [276, 117] on div "PRIMEIRALB COPIAR" at bounding box center [311, 116] width 78 height 11
copy link "PRIMEIRALB"
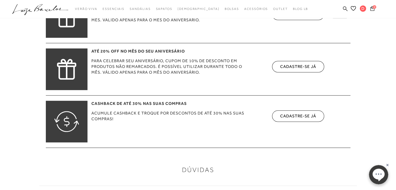
scroll to position [286, 0]
